Goal: Task Accomplishment & Management: Manage account settings

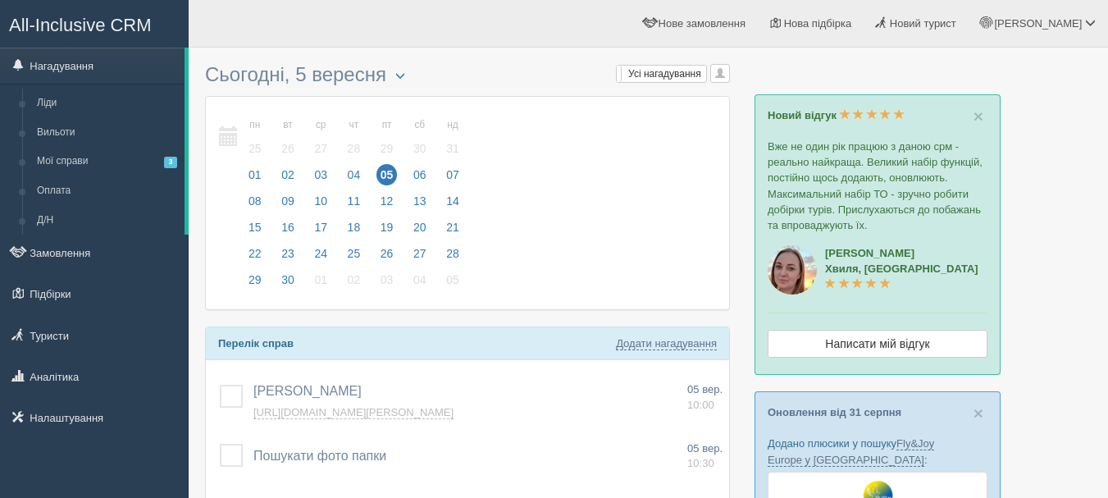
click at [130, 18] on span "All-Inclusive CRM" at bounding box center [80, 25] width 143 height 21
click at [118, 409] on link "Налаштування" at bounding box center [94, 418] width 189 height 36
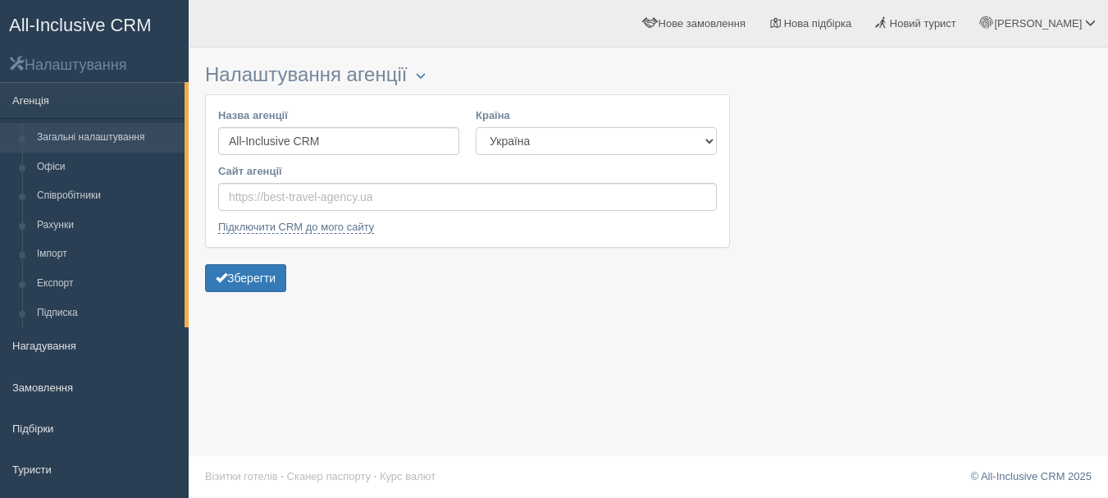
click at [707, 135] on select "Естонія Казахстан Киргизстан Латвія Литва Молдова Польща Узбекистан Україна Чех…" at bounding box center [596, 141] width 241 height 28
select select "KZ"
click at [476, 127] on select "Естонія Казахстан Киргизстан Латвія Литва Молдова Польща Узбекистан Україна Чех…" at bounding box center [596, 141] width 241 height 28
click at [266, 272] on button "Зберегти" at bounding box center [245, 278] width 81 height 28
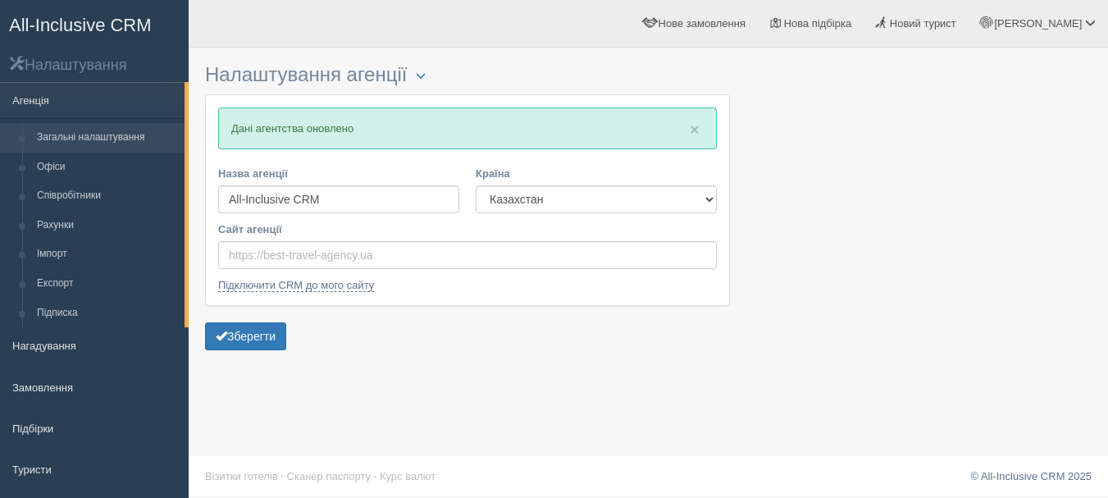
click at [123, 16] on span "All-Inclusive CRM" at bounding box center [80, 25] width 143 height 21
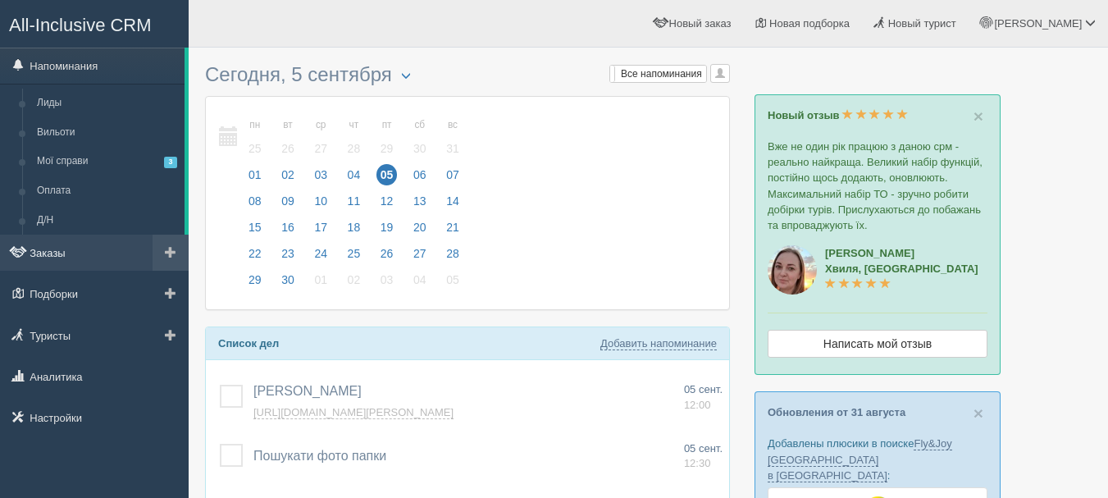
click at [87, 249] on link "Заказы" at bounding box center [94, 253] width 189 height 36
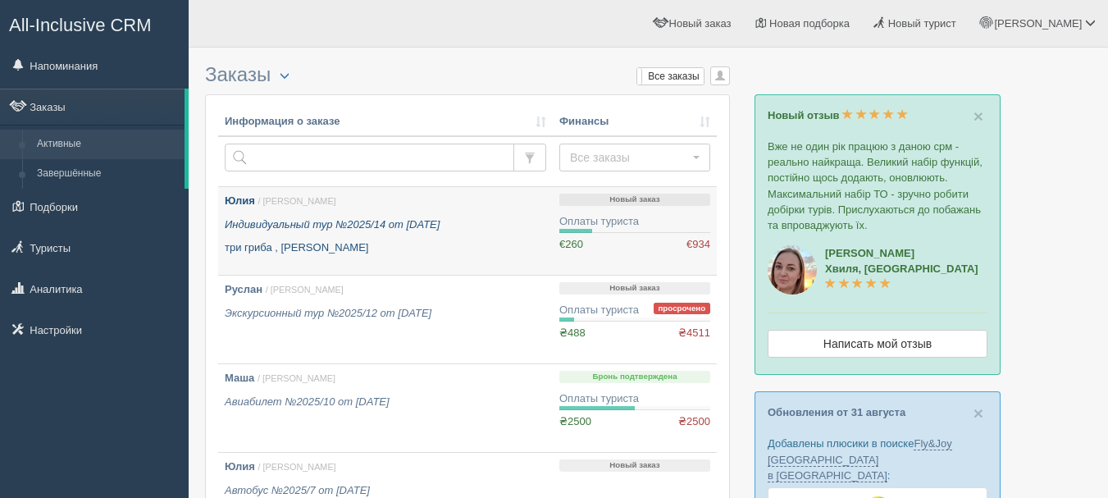
click at [364, 253] on p "три гриба , Барбадос" at bounding box center [386, 248] width 322 height 16
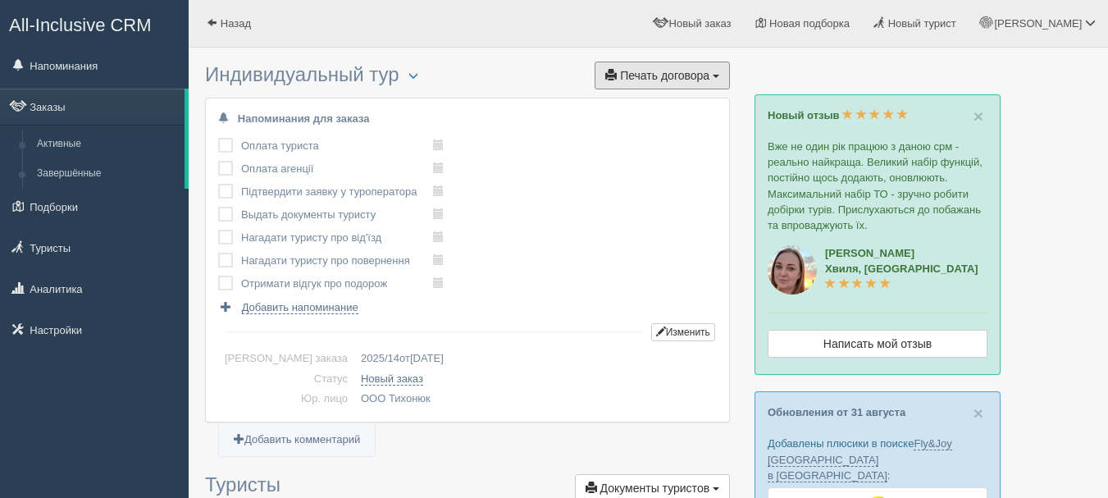
click at [680, 76] on span "Печать договора" at bounding box center [664, 75] width 89 height 13
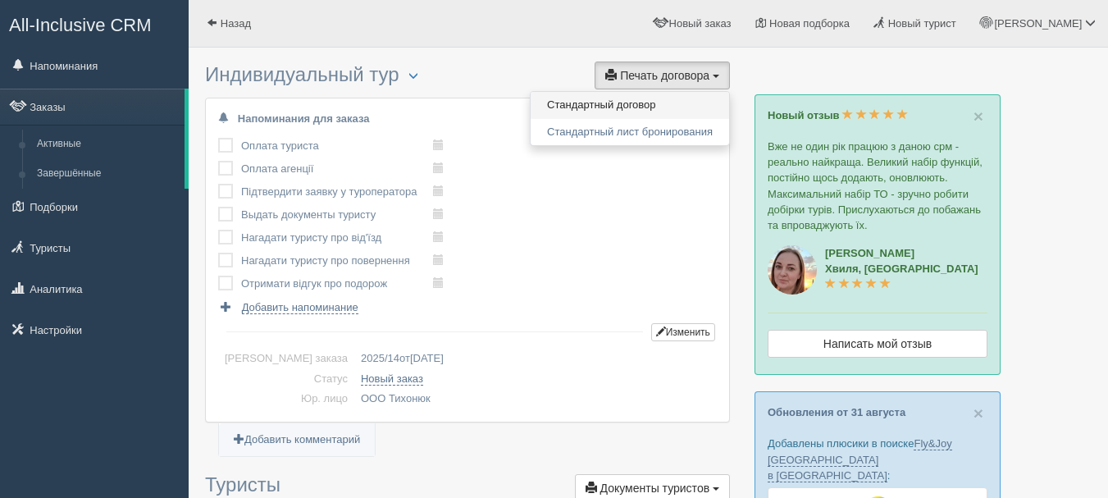
click at [664, 104] on link "Стандартный договор" at bounding box center [630, 105] width 199 height 27
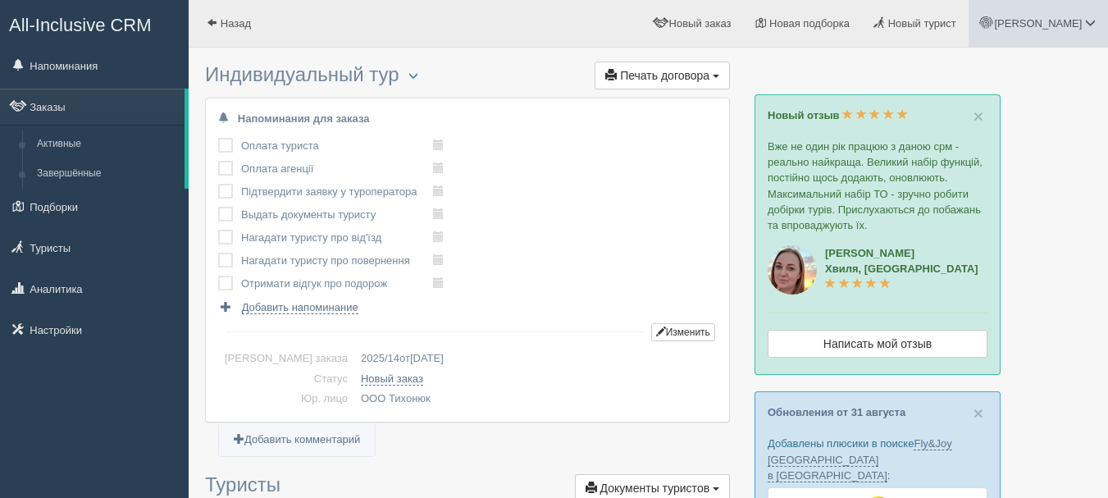
click at [992, 23] on span at bounding box center [986, 22] width 11 height 11
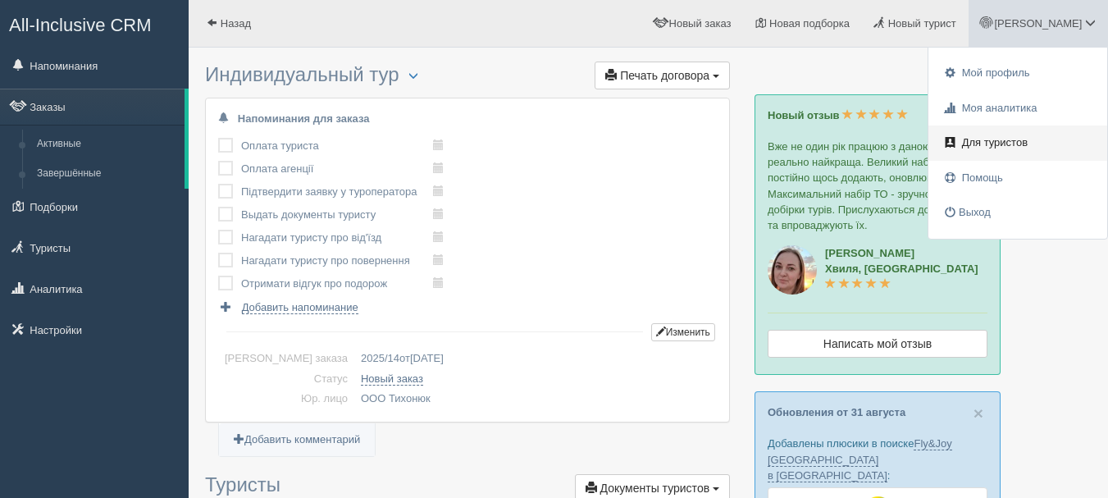
click at [1014, 153] on link "Для туристов" at bounding box center [1018, 143] width 179 height 35
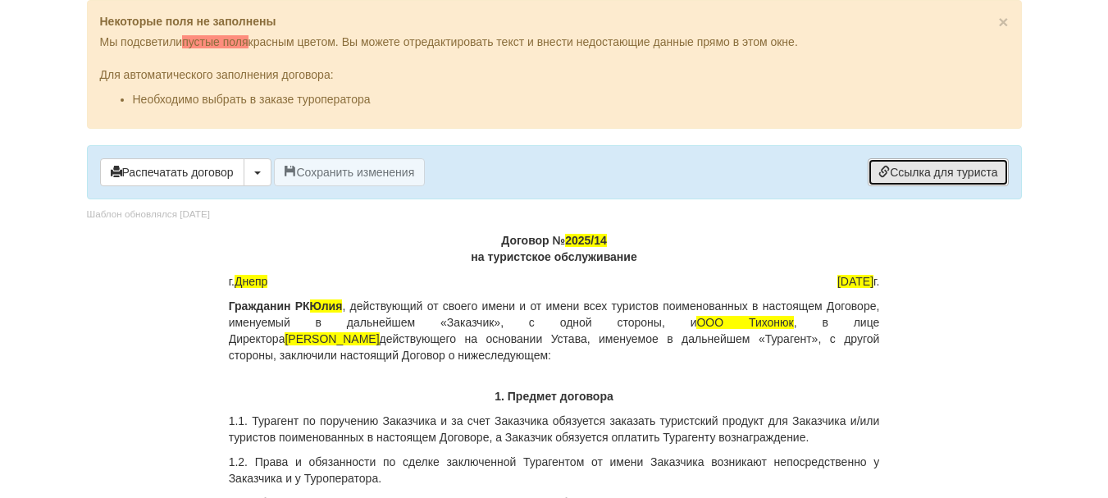
click at [960, 179] on link "Ссылка для туриста" at bounding box center [938, 172] width 140 height 28
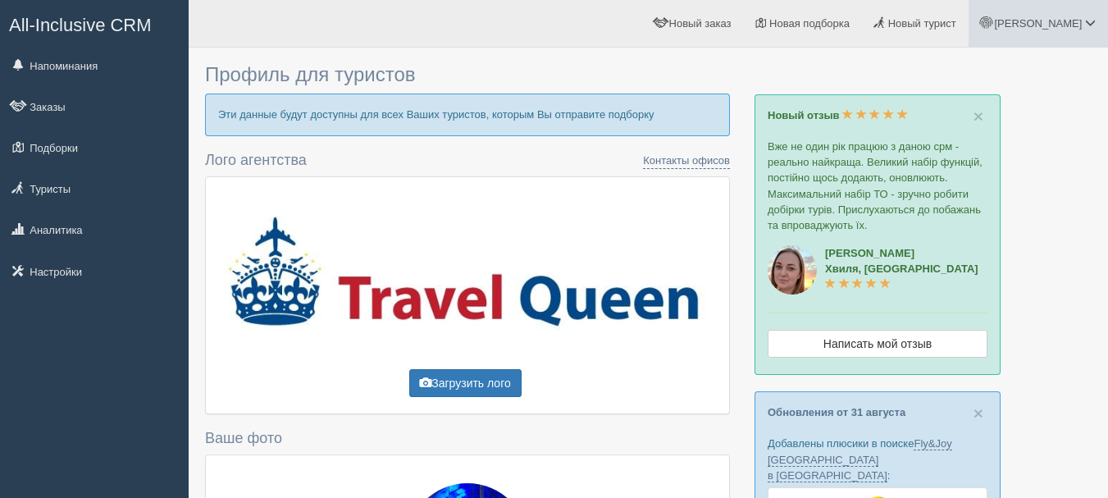
click at [992, 26] on span at bounding box center [986, 22] width 11 height 11
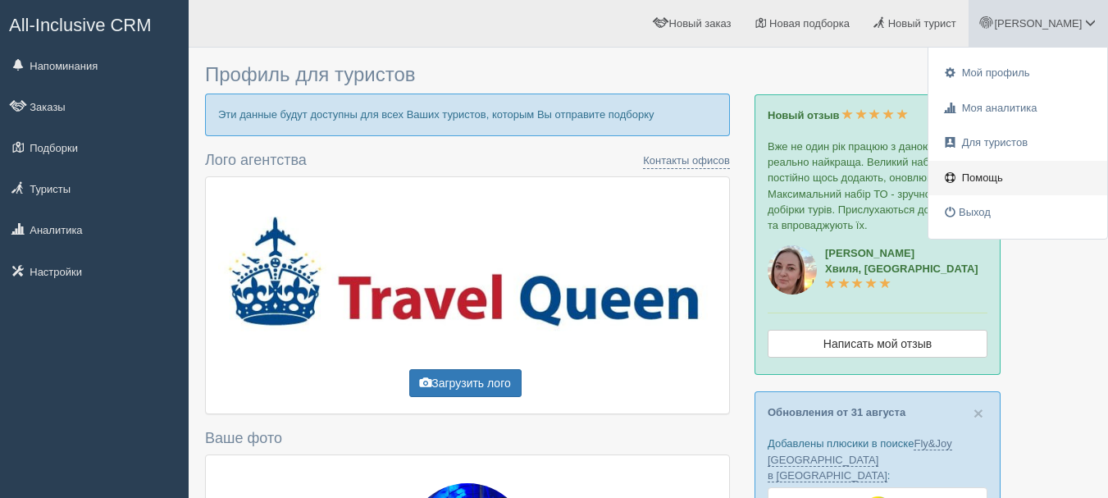
click at [1030, 171] on link "Помощь" at bounding box center [1018, 178] width 179 height 35
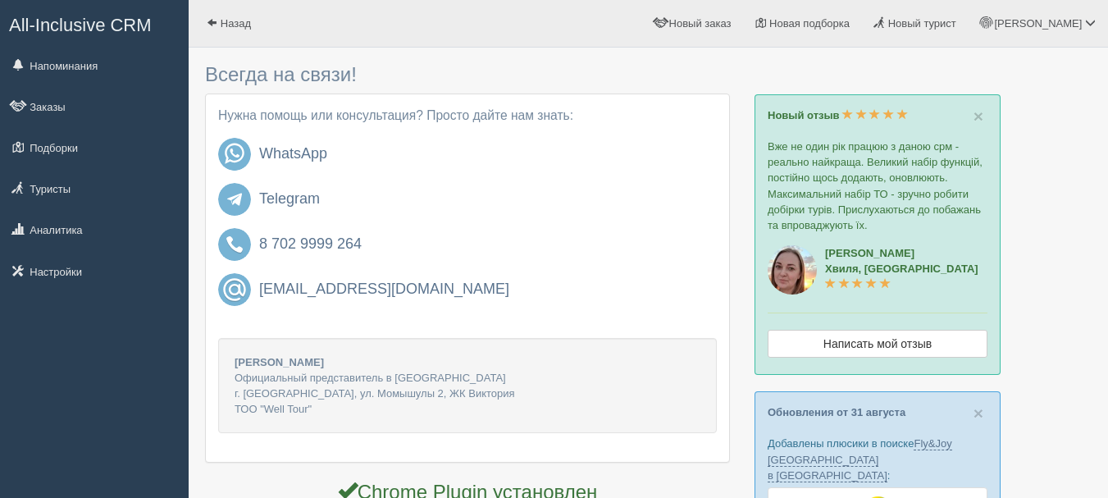
click at [76, 26] on span "All-Inclusive CRM" at bounding box center [80, 25] width 143 height 21
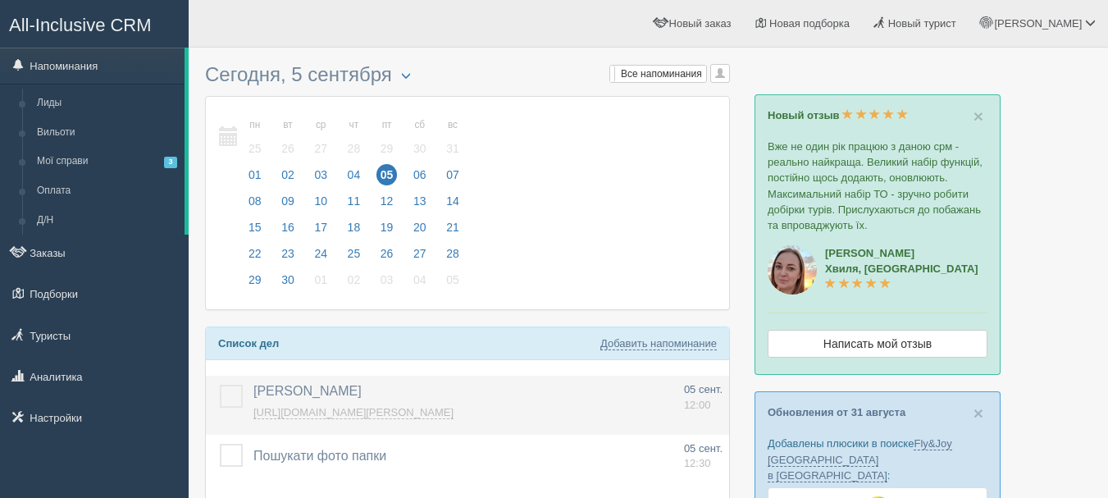
click at [220, 385] on label at bounding box center [220, 385] width 0 height 0
click at [0, 0] on input "checkbox" at bounding box center [0, 0] width 0 height 0
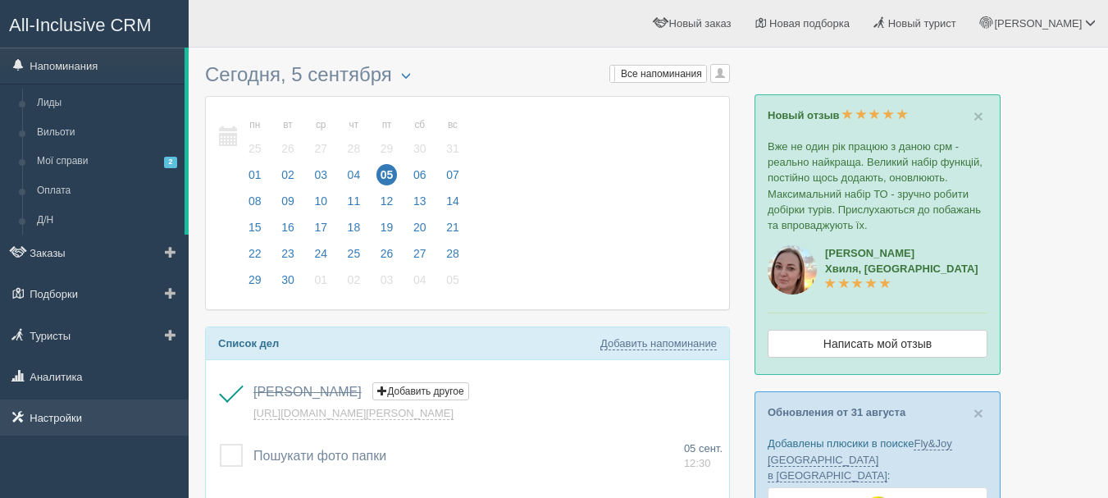
click at [108, 410] on link "Настройки" at bounding box center [94, 418] width 189 height 36
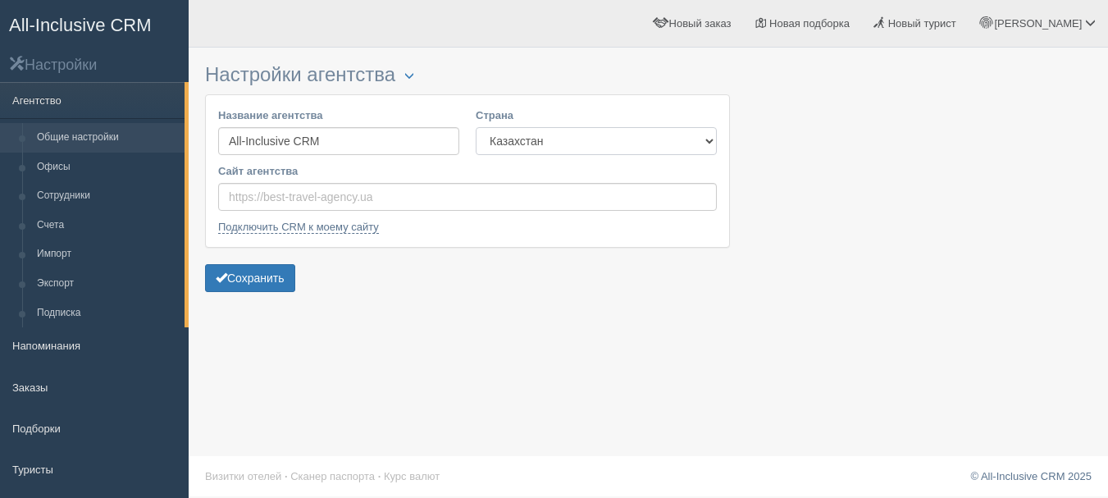
click at [592, 151] on select "Казахстан Кыргызстан Латвия Литва Молдова Польша Узбекистан Украина Чехия Эстон…" at bounding box center [596, 141] width 241 height 28
select select "UA"
click at [476, 127] on select "Казахстан Кыргызстан Латвия Литва Молдова Польша Узбекистан Украина Чехия Эстон…" at bounding box center [596, 141] width 241 height 28
click at [284, 275] on button "Сохранить" at bounding box center [250, 278] width 90 height 28
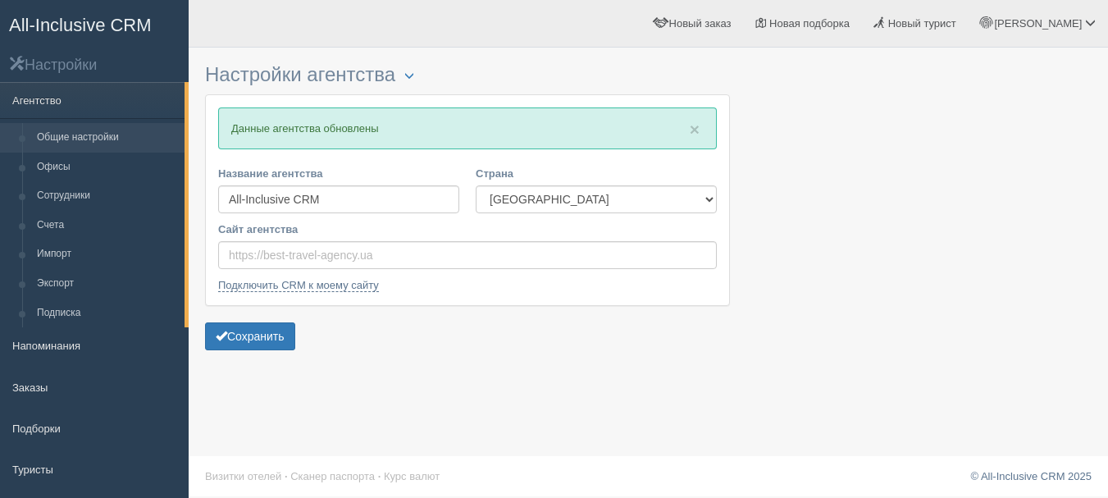
click at [117, 17] on span "All-Inclusive CRM" at bounding box center [80, 25] width 143 height 21
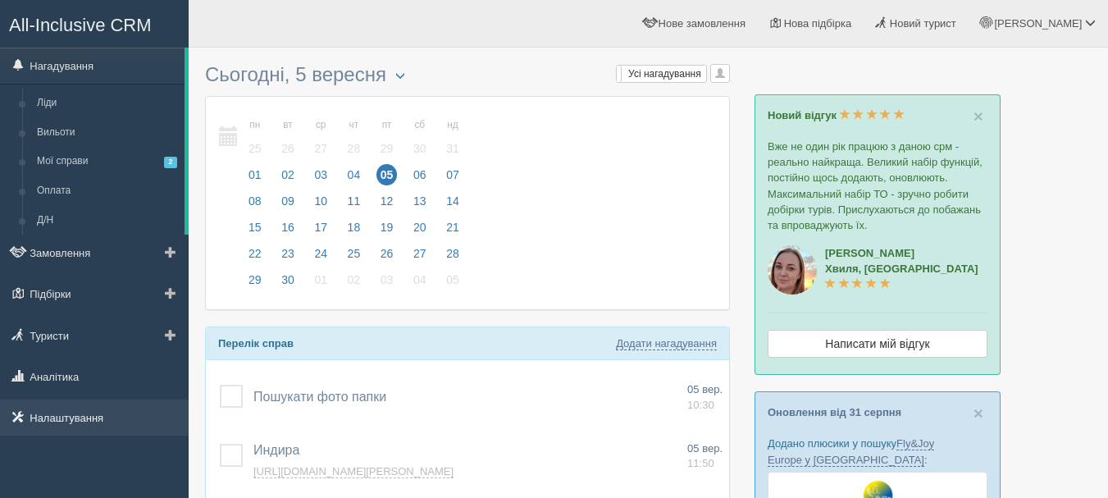
click at [113, 418] on link "Налаштування" at bounding box center [94, 418] width 189 height 36
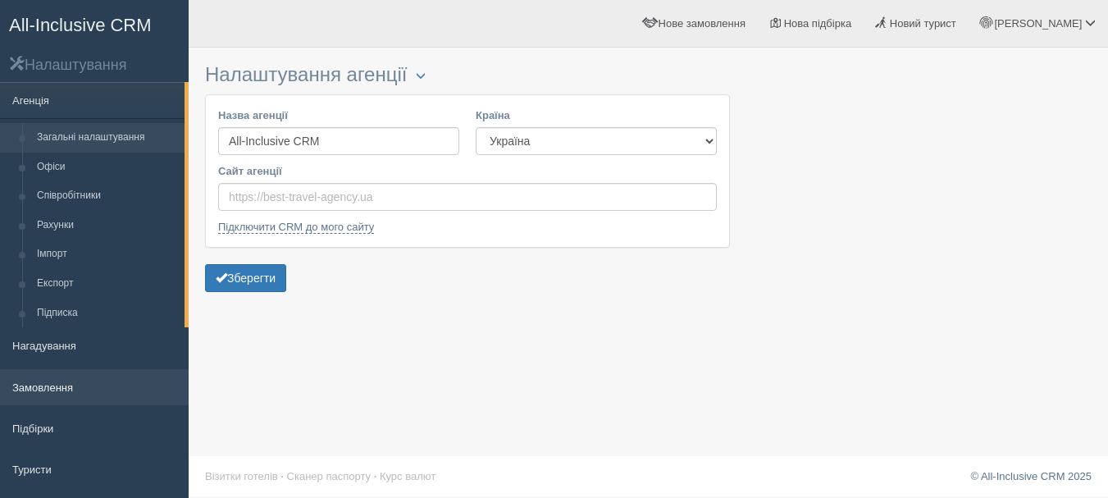
click at [102, 390] on link "Замовлення" at bounding box center [94, 387] width 189 height 36
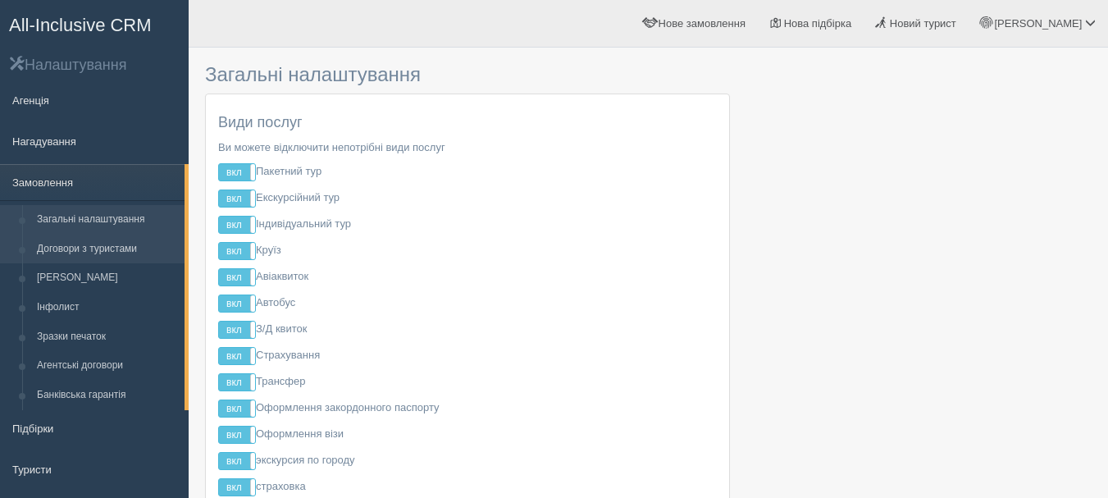
click at [120, 251] on link "Договори з туристами" at bounding box center [107, 250] width 155 height 30
